Goal: Transaction & Acquisition: Subscribe to service/newsletter

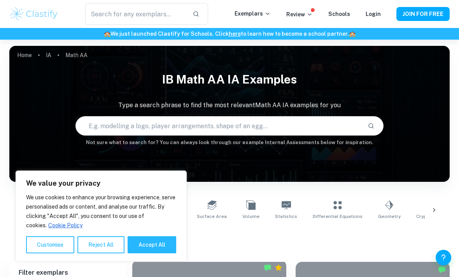
click at [145, 253] on button "Accept All" at bounding box center [151, 244] width 49 height 17
checkbox input "true"
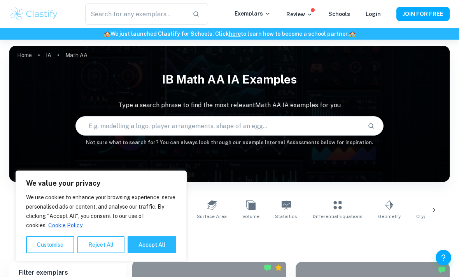
checkbox input "true"
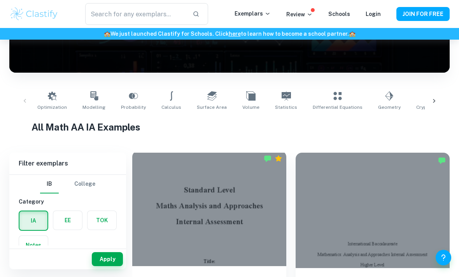
scroll to position [161, 0]
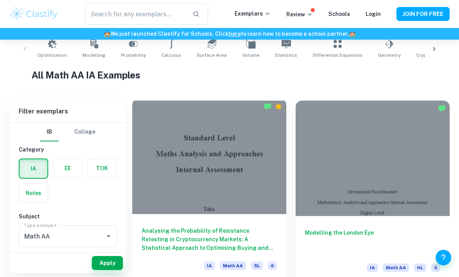
click at [196, 163] on div at bounding box center [209, 156] width 154 height 115
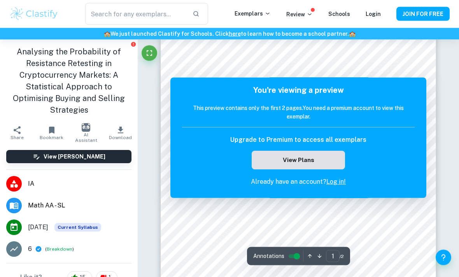
scroll to position [138, 0]
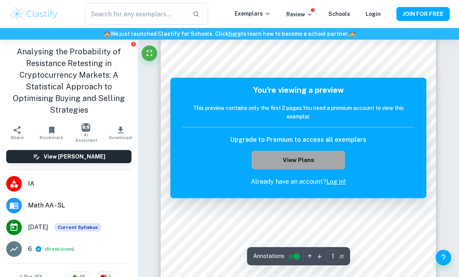
click at [305, 159] on button "View Plans" at bounding box center [297, 160] width 93 height 19
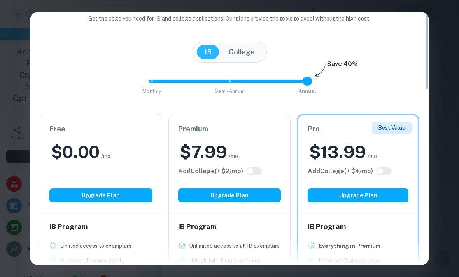
scroll to position [39, 0]
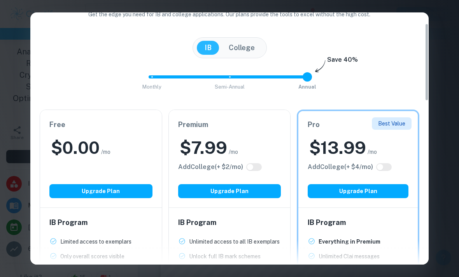
click at [78, 152] on h2 "$ 0.00" at bounding box center [75, 147] width 49 height 23
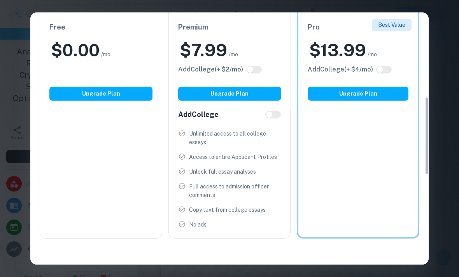
click at [78, 148] on div "Free $ 0.00 /mo Add College (+ $ 2 /mo) Upgrade Plan IB Program Limited access …" at bounding box center [101, 44] width 122 height 390
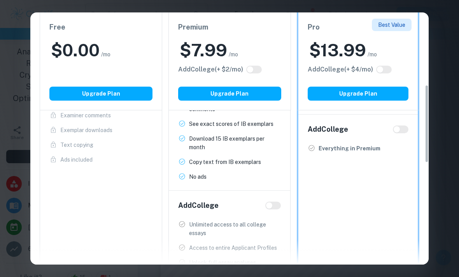
scroll to position [199, 0]
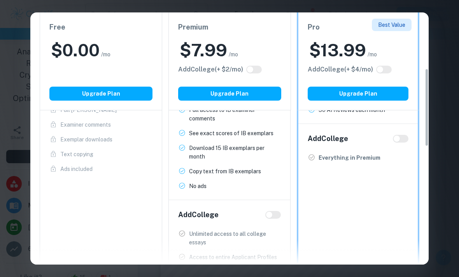
click at [86, 58] on h2 "$ 0.00" at bounding box center [75, 50] width 49 height 23
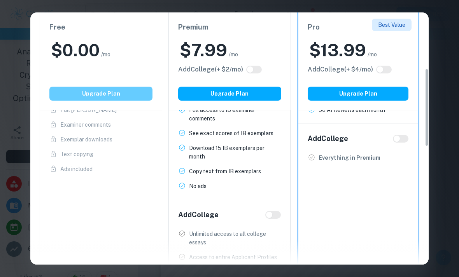
click at [94, 93] on button "Upgrade Plan" at bounding box center [100, 94] width 103 height 14
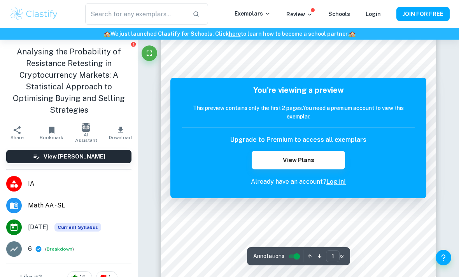
scroll to position [58, 0]
click at [258, 230] on div at bounding box center [297, 235] width 217 height 17
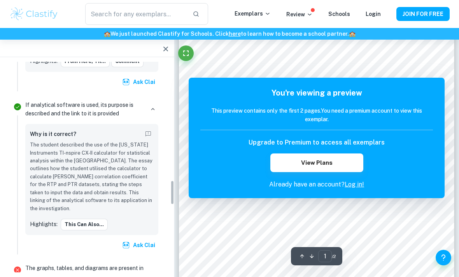
scroll to position [0, 0]
